Goal: Task Accomplishment & Management: Use online tool/utility

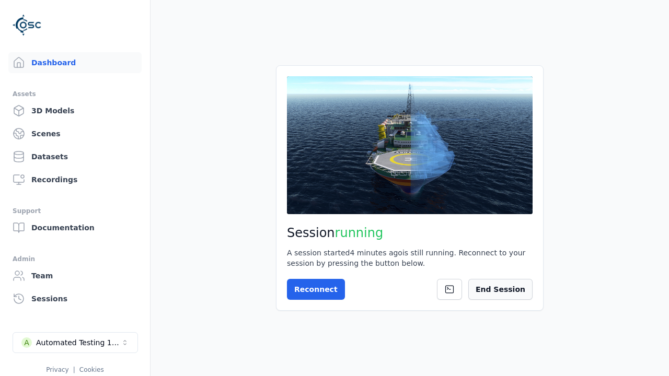
click at [519, 292] on button "End Session" at bounding box center [500, 289] width 64 height 21
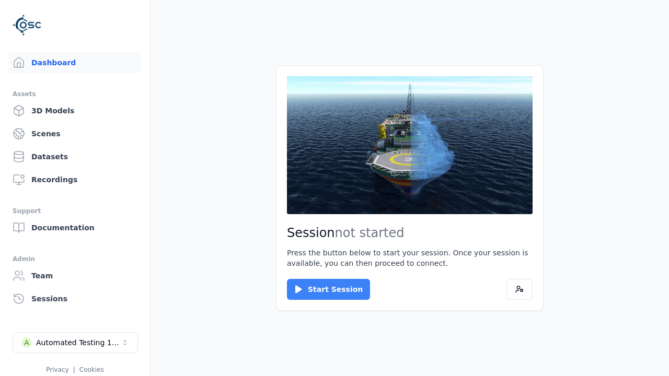
click at [322, 289] on button "Start Session" at bounding box center [328, 289] width 83 height 21
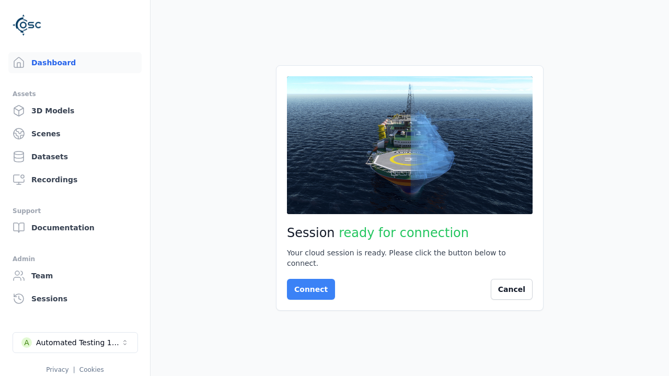
click at [308, 284] on button "Connect" at bounding box center [311, 289] width 48 height 21
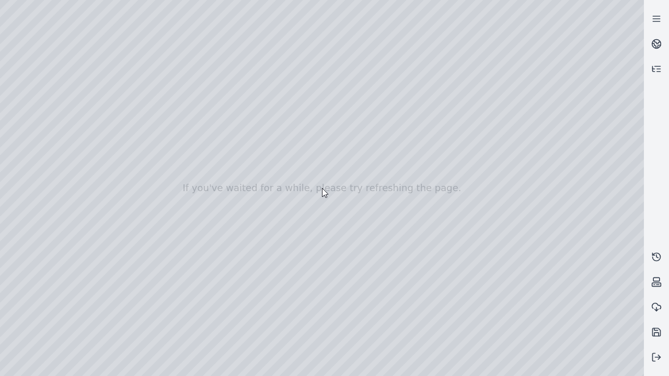
click at [23, 95] on div at bounding box center [322, 188] width 644 height 376
click at [22, 108] on div at bounding box center [322, 188] width 644 height 376
click at [174, 24] on div at bounding box center [322, 188] width 644 height 376
drag, startPoint x: 79, startPoint y: 49, endPoint x: 346, endPoint y: 258, distance: 339.5
click at [346, 258] on div at bounding box center [322, 188] width 644 height 376
